Goal: Find specific page/section: Find specific page/section

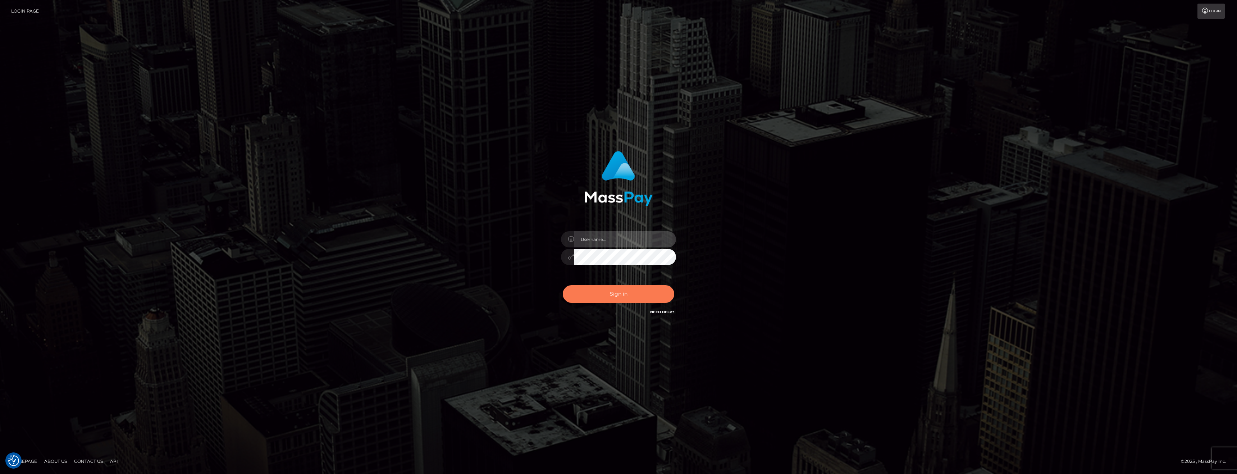
type input "anthony.club"
click at [614, 291] on button "Sign in" at bounding box center [619, 294] width 112 height 18
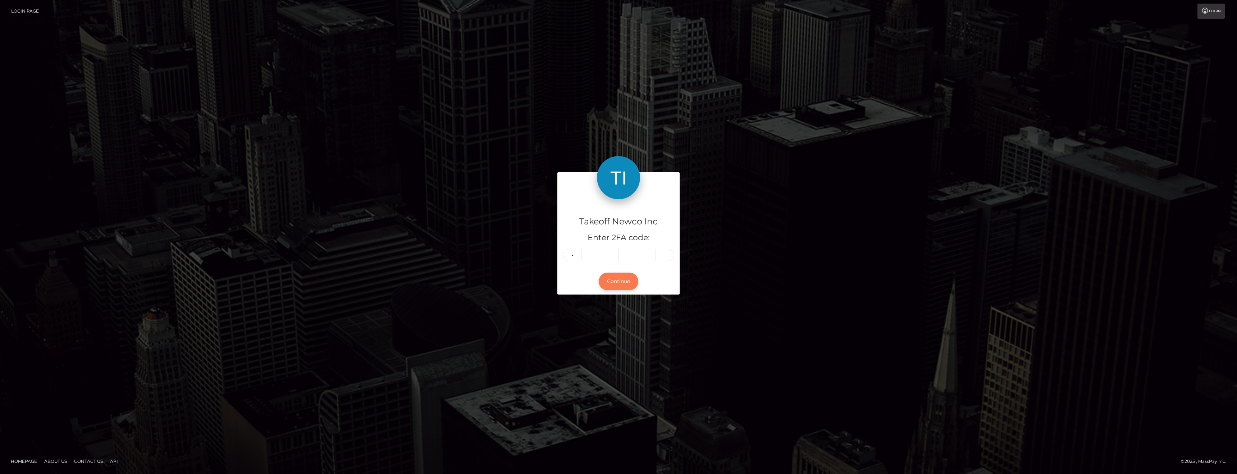
type input "9"
type input "2"
type input "3"
type input "5"
type input "8"
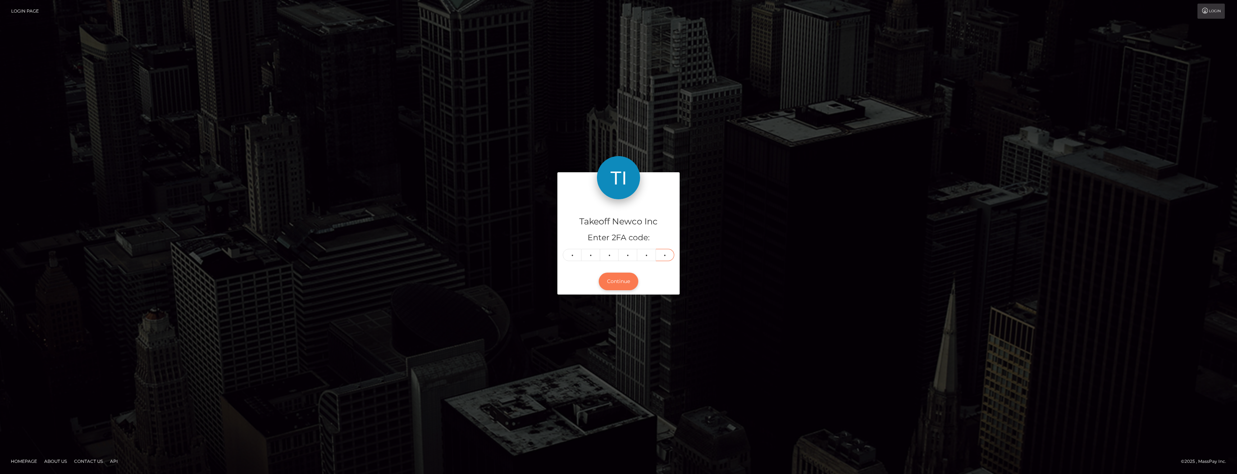
type input "5"
click at [628, 282] on button "Continue" at bounding box center [619, 282] width 40 height 18
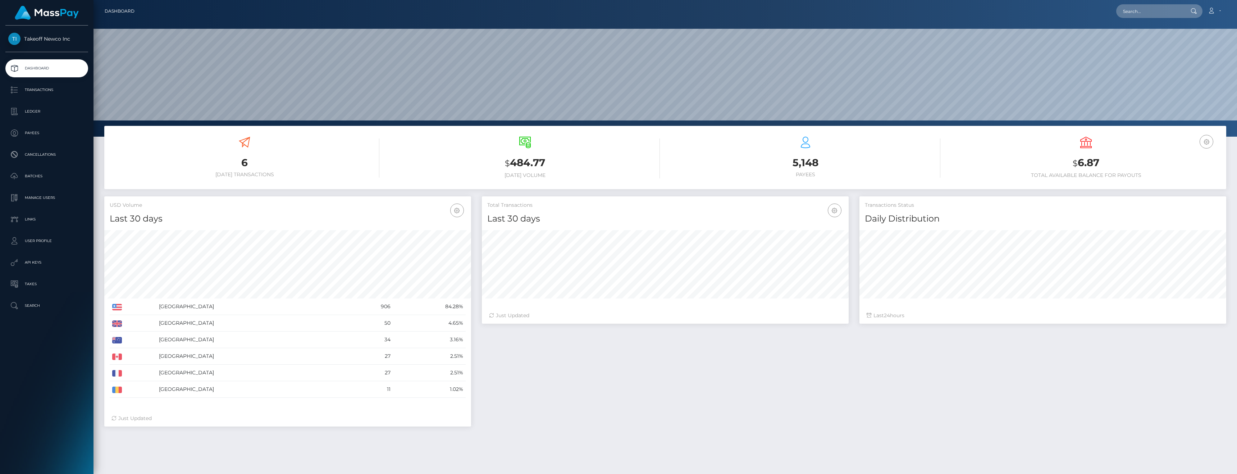
scroll to position [128, 367]
click at [27, 130] on p "Payees" at bounding box center [46, 133] width 77 height 11
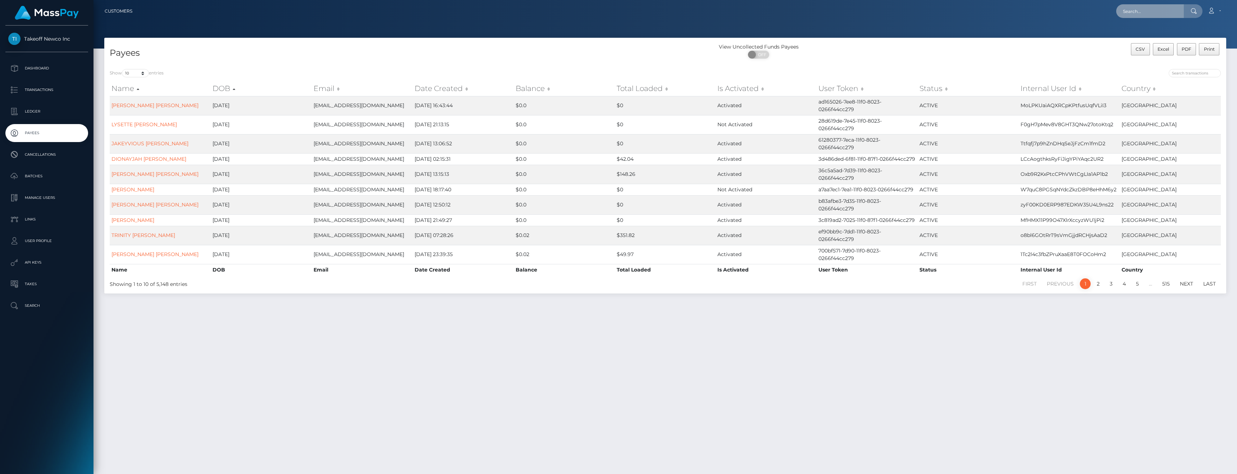
click at [1153, 9] on input "text" at bounding box center [1151, 11] width 68 height 14
paste input "1ygh3Ae9VpW3sNyml47WRCpek873"
type input "1ygh3Ae9VpW3sNyml47WRCpek873"
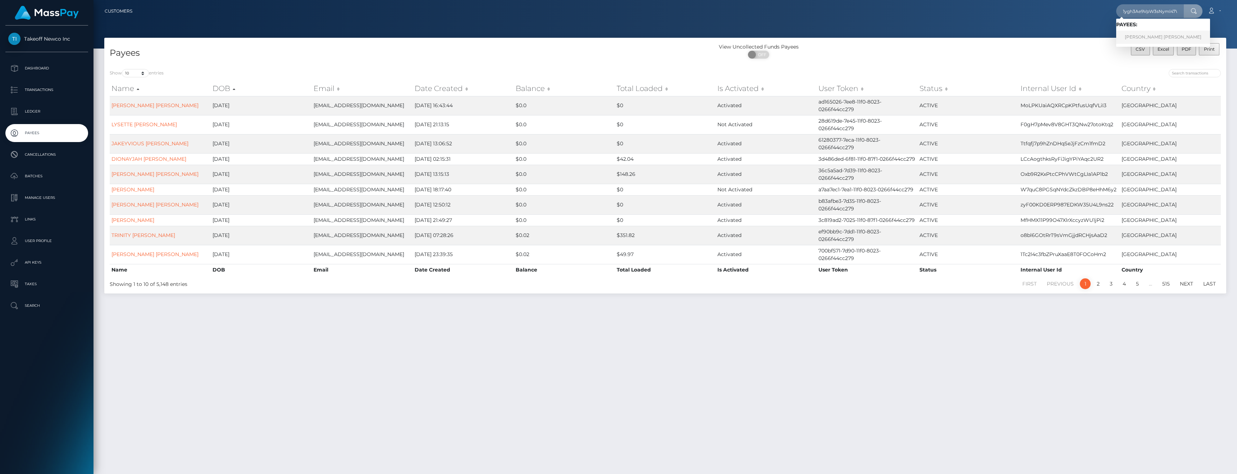
click at [1143, 36] on link "[PERSON_NAME] [PERSON_NAME]" at bounding box center [1164, 37] width 94 height 13
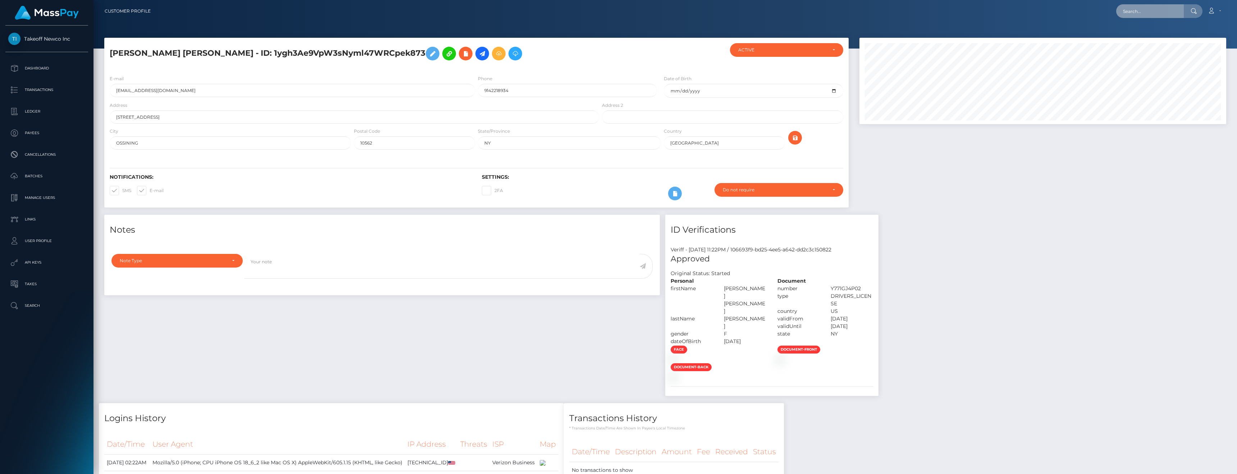
click at [1164, 8] on input "text" at bounding box center [1151, 11] width 68 height 14
paste input "XJvwJiFpY3eZsRCUyo3CDExnCV83"
type input "XJvwJiFpY3eZsRCUyo3CDExnCV83"
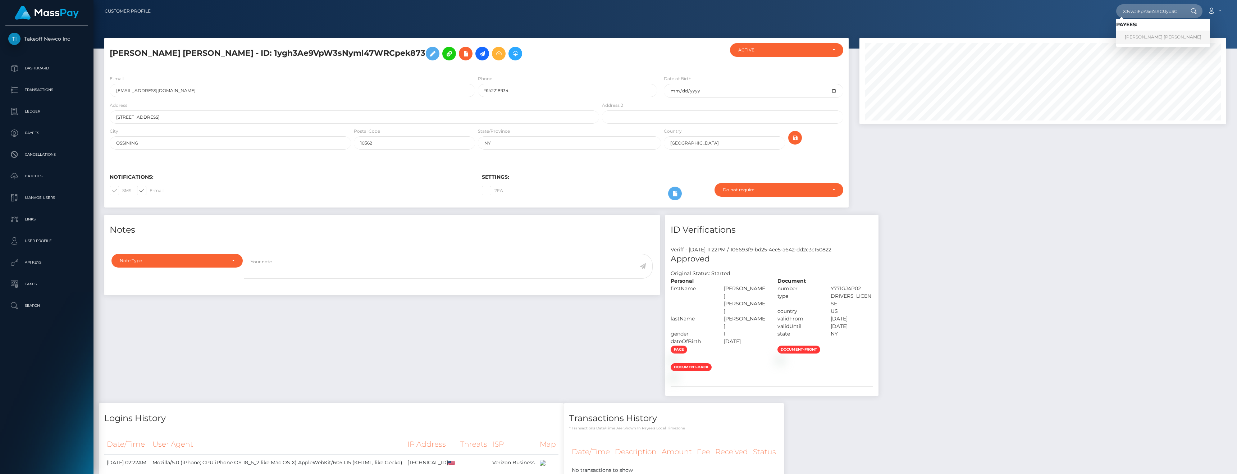
click at [1141, 40] on link "AALIYAH NAKEISHA BOLLS" at bounding box center [1164, 37] width 94 height 13
click at [1141, 40] on div at bounding box center [1043, 81] width 367 height 86
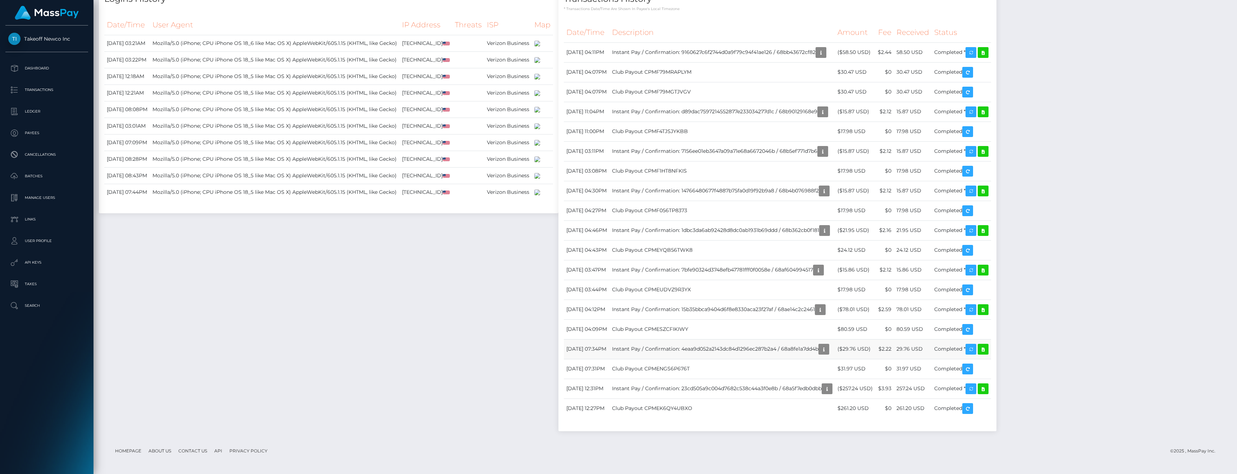
scroll to position [765, 0]
click at [1167, 233] on div "Notes Note Type Compliance Clear Compliance General Note Type" at bounding box center [665, 124] width 1133 height 628
